Goal: Obtain resource: Download file/media

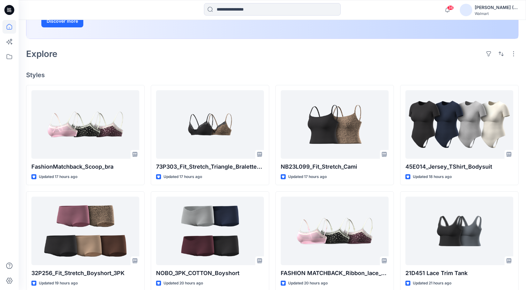
scroll to position [124, 0]
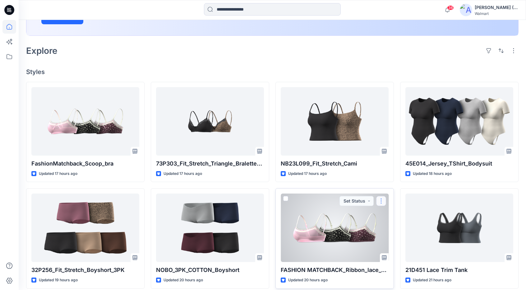
click at [381, 202] on button "button" at bounding box center [381, 201] width 10 height 10
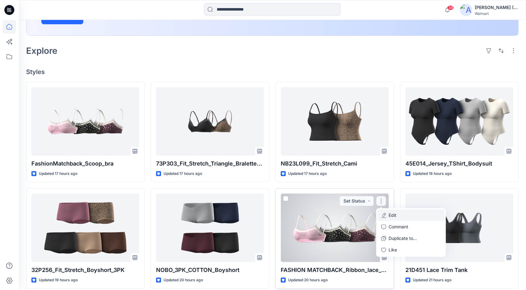
click at [401, 217] on button "Edit" at bounding box center [410, 214] width 67 height 11
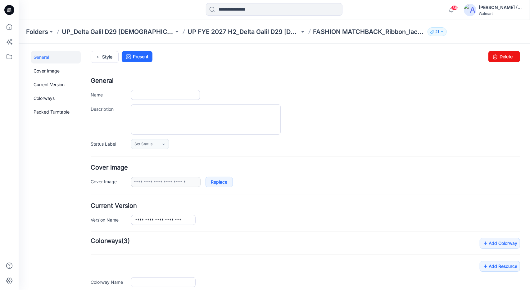
type input "**********"
drag, startPoint x: 497, startPoint y: 55, endPoint x: 313, endPoint y: 78, distance: 185.9
click at [497, 55] on link "Delete" at bounding box center [504, 56] width 32 height 11
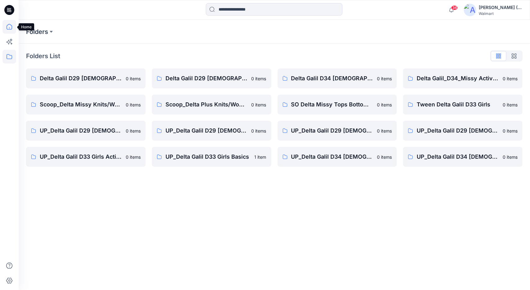
click at [6, 24] on icon at bounding box center [9, 27] width 14 height 14
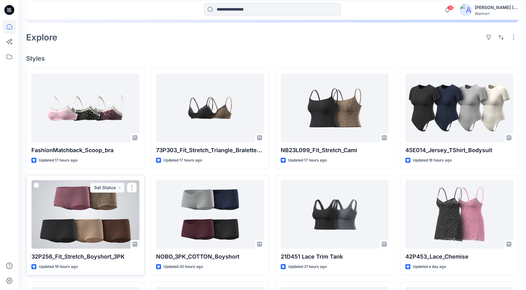
scroll to position [134, 0]
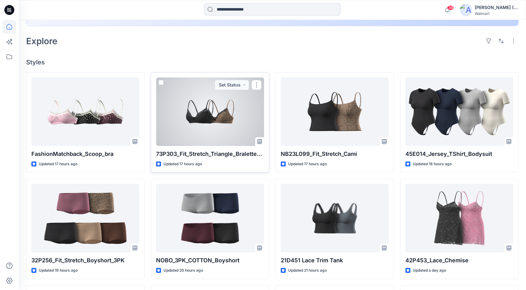
click at [245, 166] on div "Updated 17 hours ago" at bounding box center [210, 164] width 108 height 7
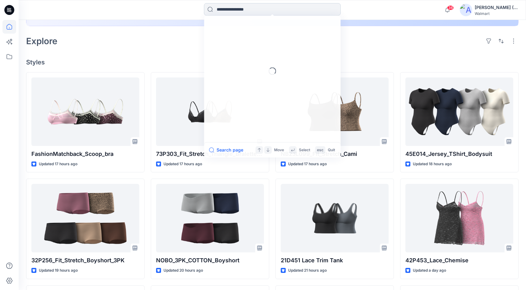
click at [230, 8] on input at bounding box center [272, 9] width 137 height 12
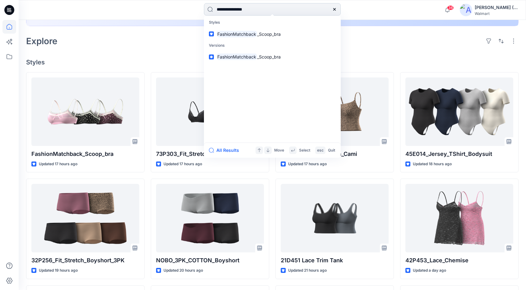
type input "**********"
click at [226, 151] on button "All Results" at bounding box center [226, 149] width 34 height 7
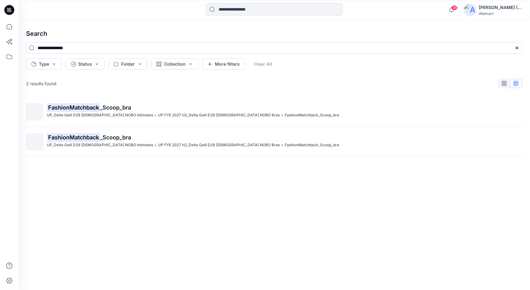
click at [202, 191] on div "FashionMatchback _Scoop_bra UP_Delta Galil D29 Ladies NOBO Intimates > UP FYE 2…" at bounding box center [274, 183] width 507 height 173
click at [222, 11] on input at bounding box center [274, 9] width 137 height 12
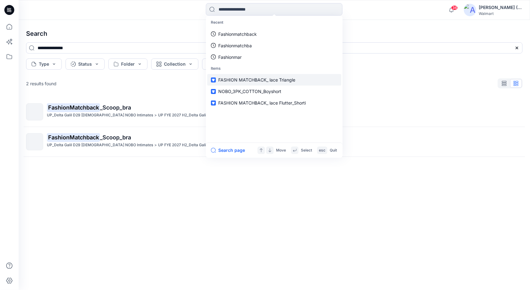
click at [244, 79] on span "FASHION MATCHBACK_ lace Triangle" at bounding box center [256, 79] width 77 height 5
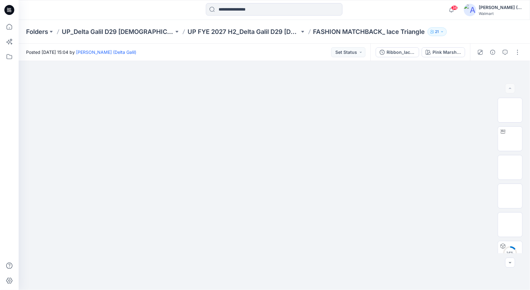
click at [382, 32] on p "FASHION MATCHBACK_ lace Triangle" at bounding box center [369, 31] width 112 height 9
drag, startPoint x: 382, startPoint y: 32, endPoint x: 320, endPoint y: 34, distance: 62.2
click at [320, 34] on p "FASHION MATCHBACK_ lace Triangle" at bounding box center [369, 31] width 112 height 9
drag, startPoint x: 387, startPoint y: 31, endPoint x: 312, endPoint y: 34, distance: 75.0
click at [312, 34] on div "Folders UP_Delta Galil D29 Ladies NOBO Intimates UP FYE 2027 H2_Delta Galil D29…" at bounding box center [250, 31] width 448 height 9
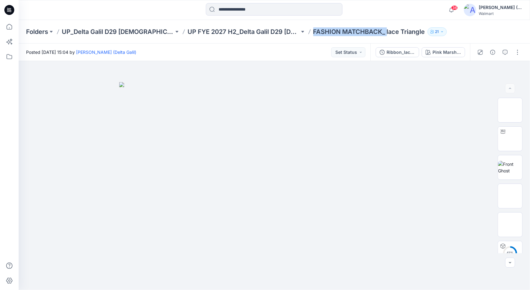
copy p "FASHION MATCHBACK_"
click at [8, 25] on icon at bounding box center [9, 27] width 14 height 14
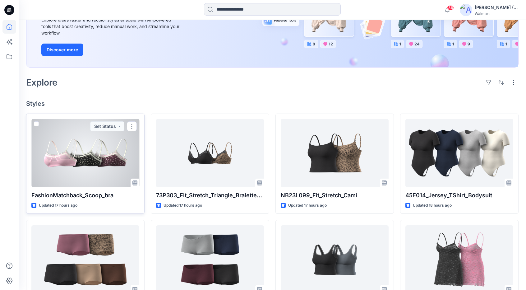
scroll to position [93, 0]
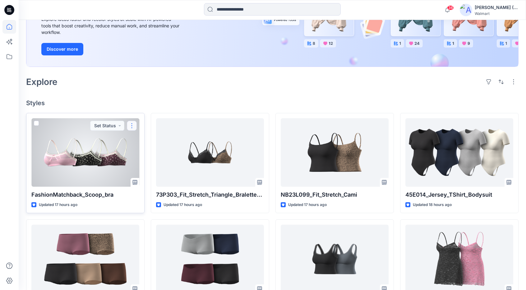
click at [132, 126] on button "button" at bounding box center [132, 126] width 10 height 10
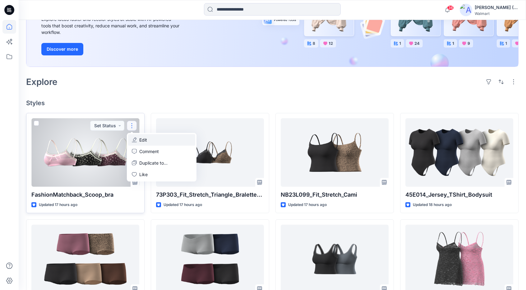
click at [141, 142] on p "Edit" at bounding box center [143, 139] width 8 height 7
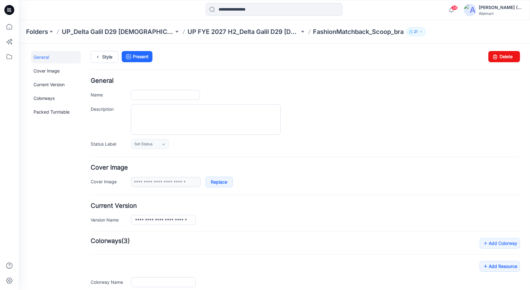
type input "**********"
drag, startPoint x: 173, startPoint y: 94, endPoint x: 112, endPoint y: 94, distance: 60.9
click at [112, 94] on div "**********" at bounding box center [305, 94] width 430 height 10
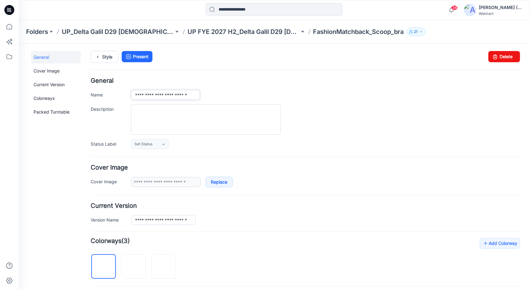
paste input "***"
type input "**********"
click at [100, 56] on icon at bounding box center [97, 56] width 9 height 11
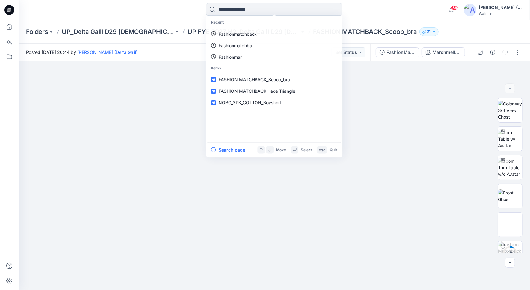
click at [275, 14] on input at bounding box center [274, 9] width 137 height 12
paste input "**********"
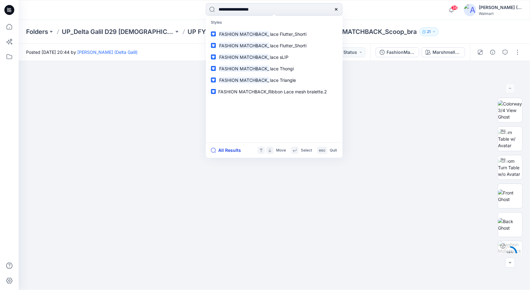
type input "**********"
click at [229, 148] on button "All Results" at bounding box center [228, 149] width 34 height 7
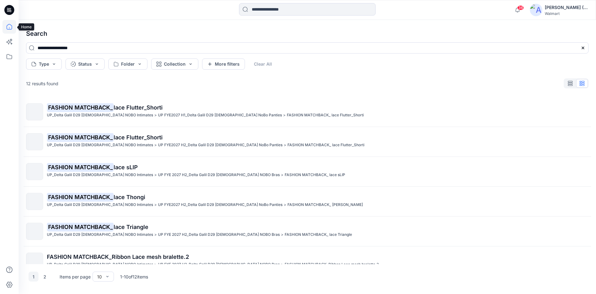
click at [8, 30] on icon at bounding box center [9, 27] width 14 height 14
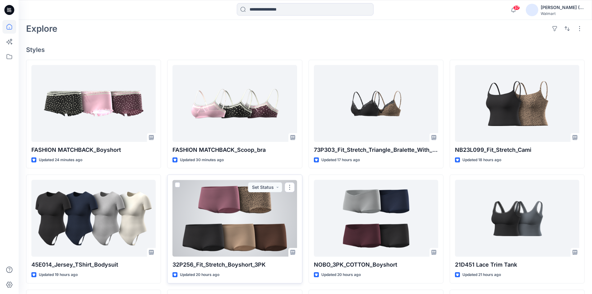
scroll to position [155, 0]
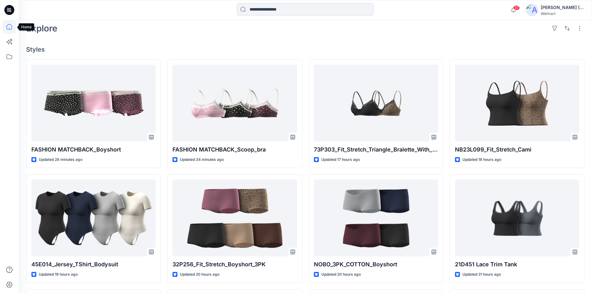
click at [7, 25] on icon at bounding box center [9, 27] width 14 height 14
click at [10, 29] on icon at bounding box center [9, 27] width 14 height 14
click at [7, 56] on icon at bounding box center [9, 57] width 14 height 14
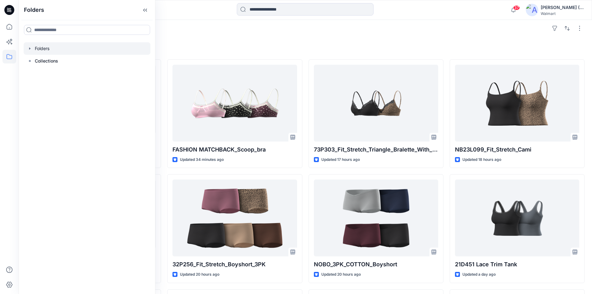
click at [73, 50] on div at bounding box center [87, 48] width 127 height 12
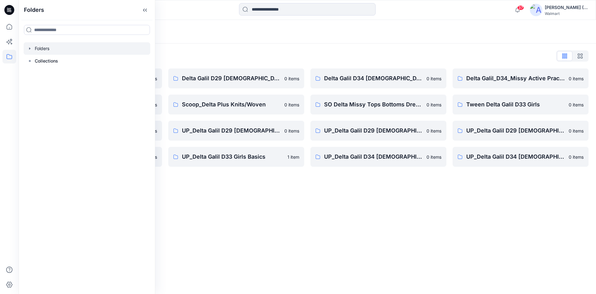
click at [378, 207] on div "Folders Folders List Delta Galil D29 Ladies Intimates 0 items Scoop_Delta Missy…" at bounding box center [308, 157] width 578 height 274
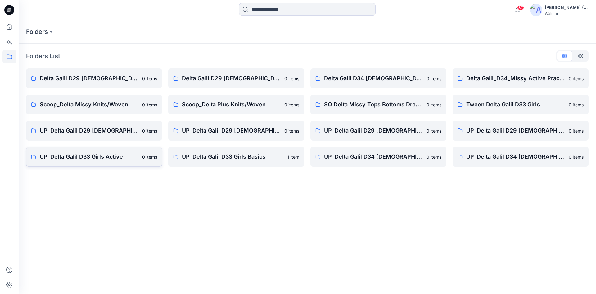
click at [66, 155] on p "UP_Delta Galil D33 Girls Active" at bounding box center [89, 156] width 99 height 9
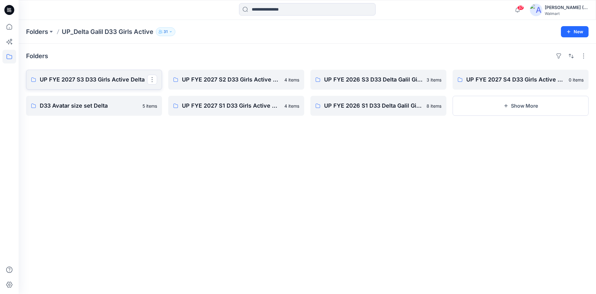
click at [102, 77] on p "UP FYE 2027 S3 D33 Girls Active Delta" at bounding box center [93, 79] width 107 height 9
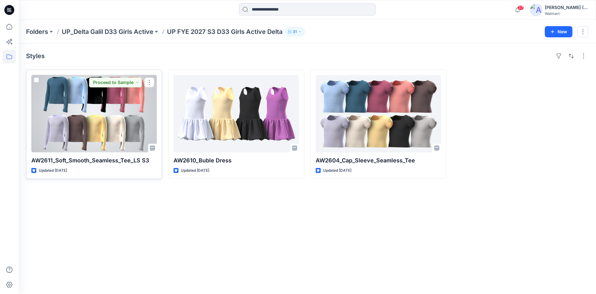
click at [102, 118] on div at bounding box center [94, 113] width 126 height 77
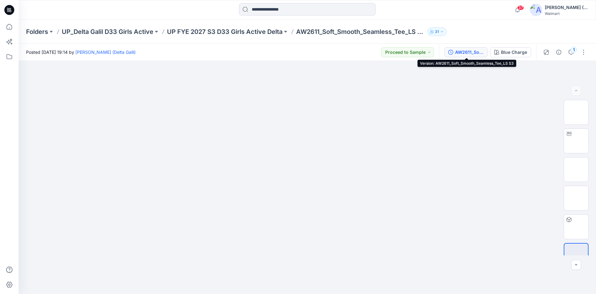
click at [464, 55] on div "AW2611_Soft_Smooth_Seamless_Tee_LS S3" at bounding box center [469, 52] width 29 height 7
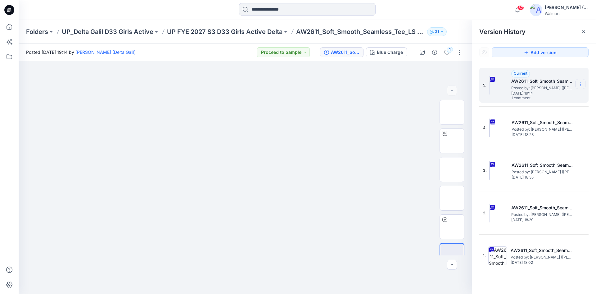
click at [581, 83] on icon at bounding box center [581, 83] width 0 height 0
click at [557, 96] on span "Download Source BW File" at bounding box center [550, 96] width 52 height 7
click at [10, 23] on icon at bounding box center [9, 27] width 14 height 14
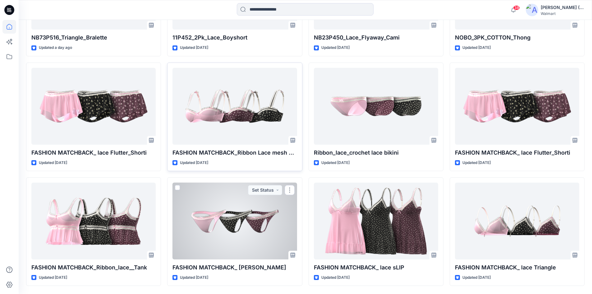
scroll to position [631, 0]
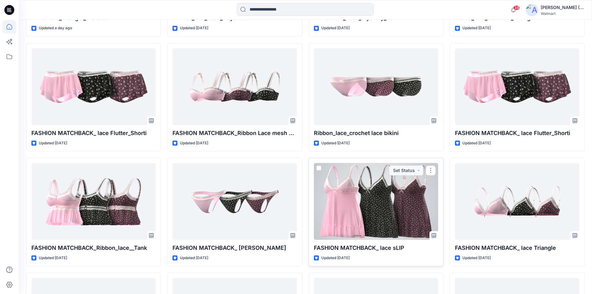
click at [385, 206] on div at bounding box center [376, 201] width 124 height 77
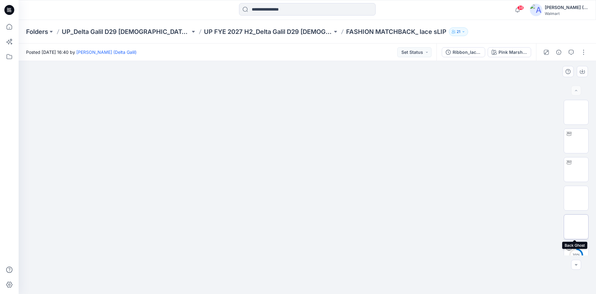
click at [577, 226] on img at bounding box center [577, 226] width 0 height 0
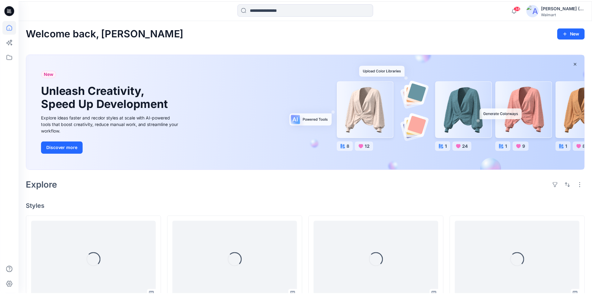
scroll to position [631, 0]
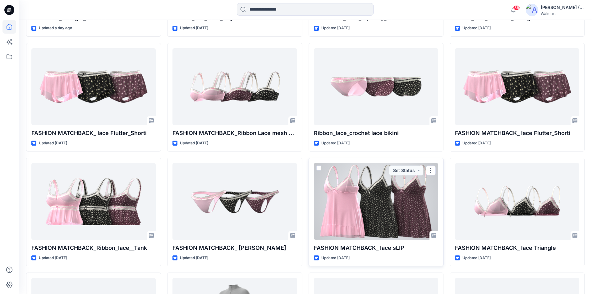
click at [350, 194] on div at bounding box center [376, 201] width 124 height 77
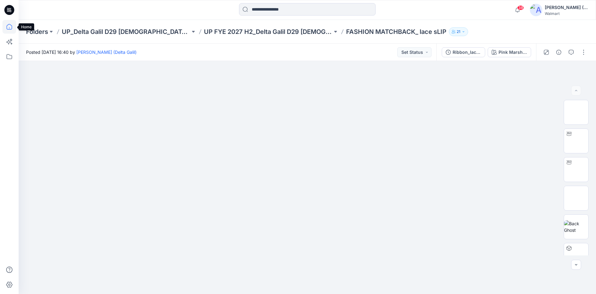
click at [12, 28] on icon at bounding box center [10, 27] width 6 height 6
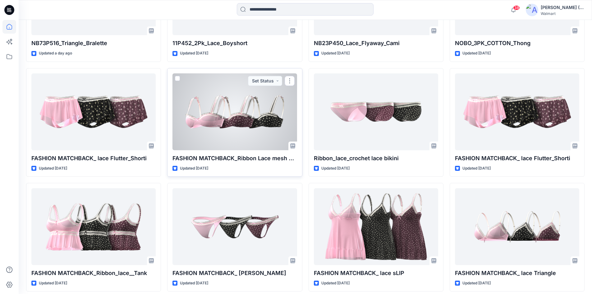
scroll to position [631, 0]
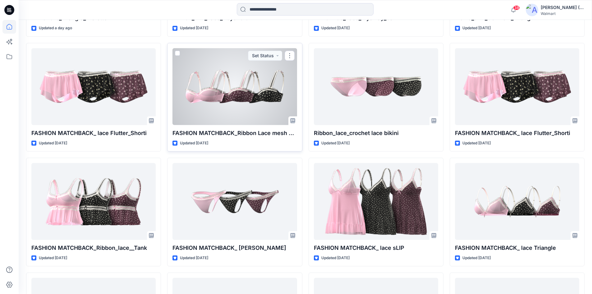
click at [239, 82] on div at bounding box center [234, 86] width 124 height 77
